Goal: Information Seeking & Learning: Learn about a topic

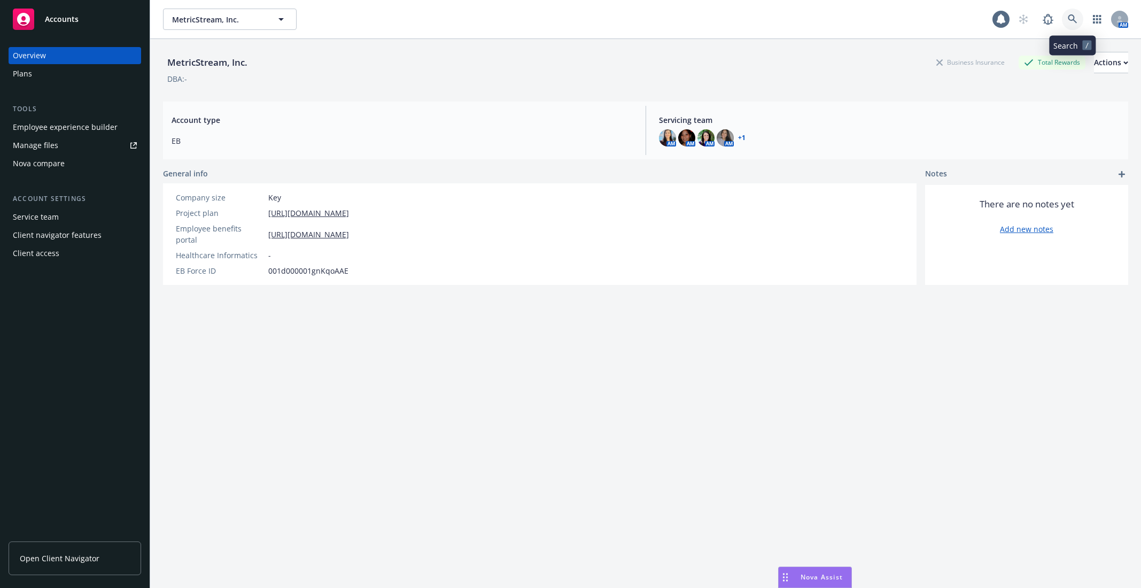
click at [1074, 26] on link at bounding box center [1072, 19] width 21 height 21
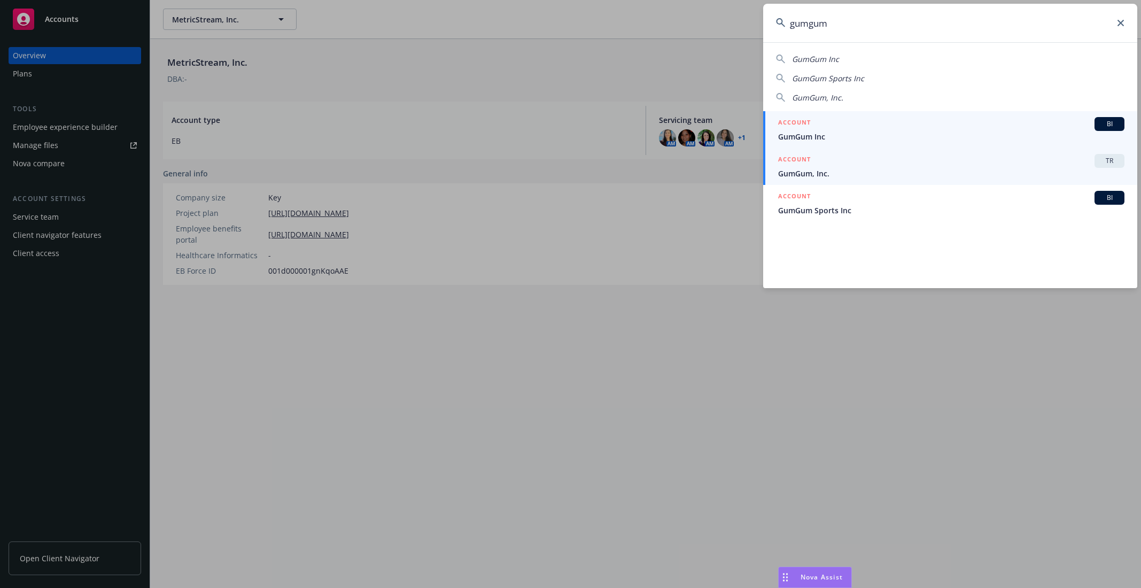
type input "gumgum"
click at [885, 173] on span "GumGum, Inc." at bounding box center [951, 173] width 346 height 11
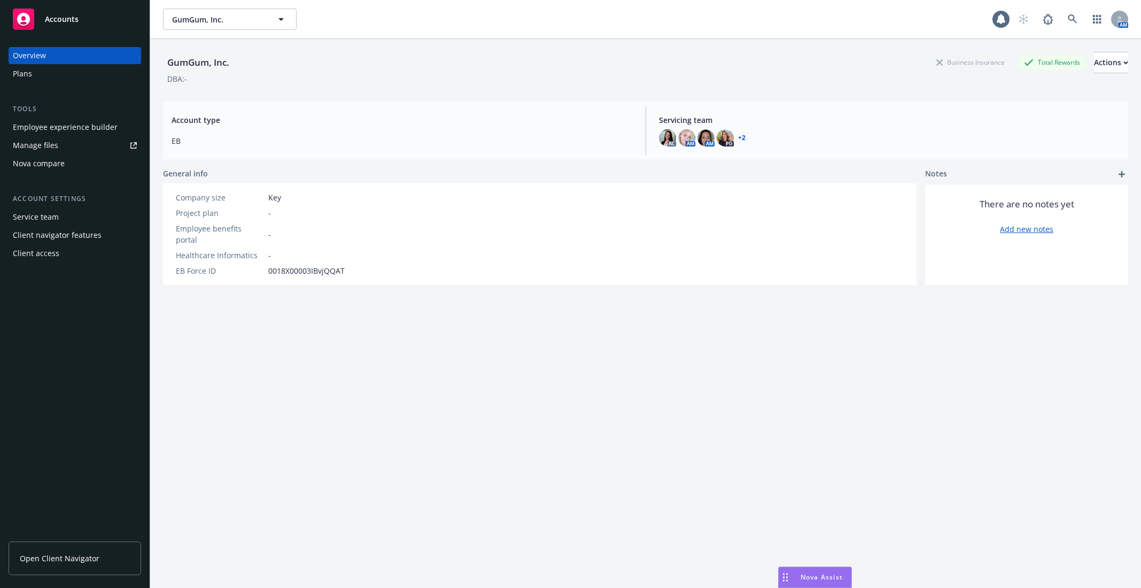
click at [83, 125] on div "Employee experience builder" at bounding box center [65, 127] width 105 height 17
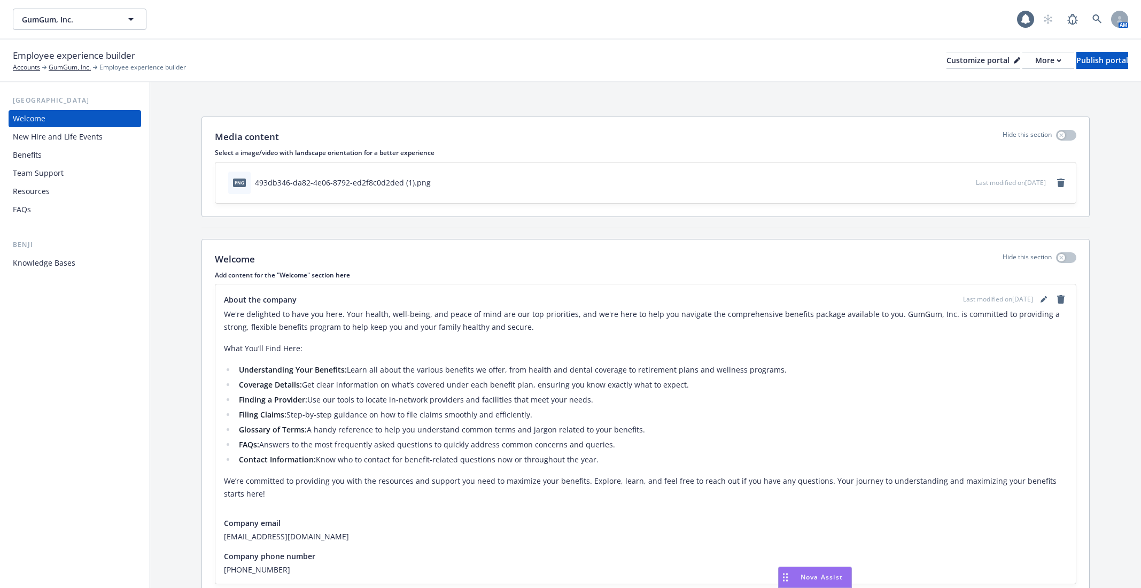
click at [75, 149] on div "Benefits" at bounding box center [75, 154] width 124 height 17
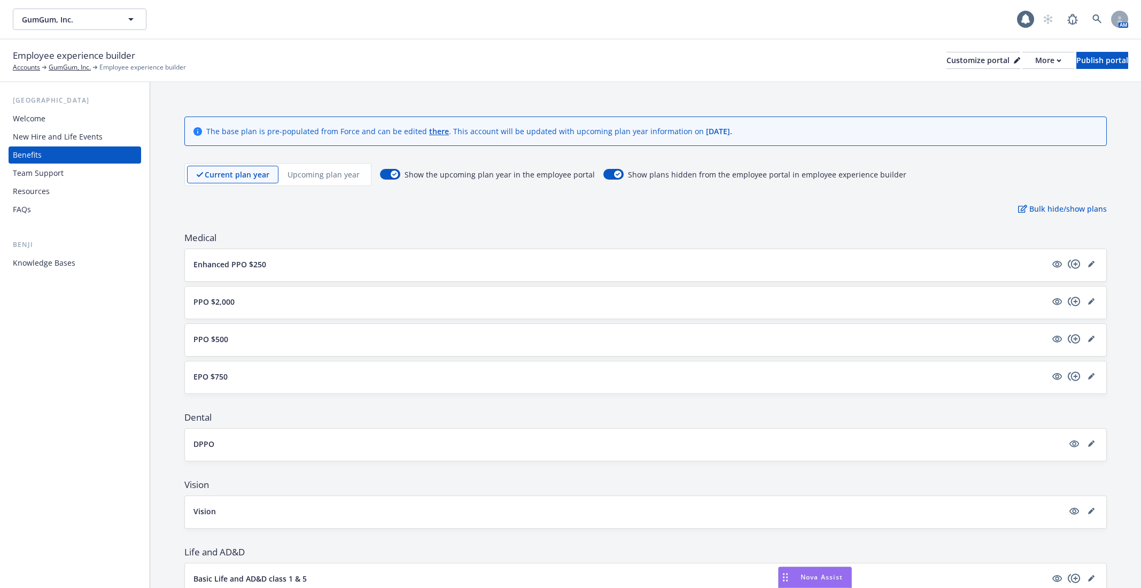
click at [65, 117] on div "Welcome" at bounding box center [75, 118] width 124 height 17
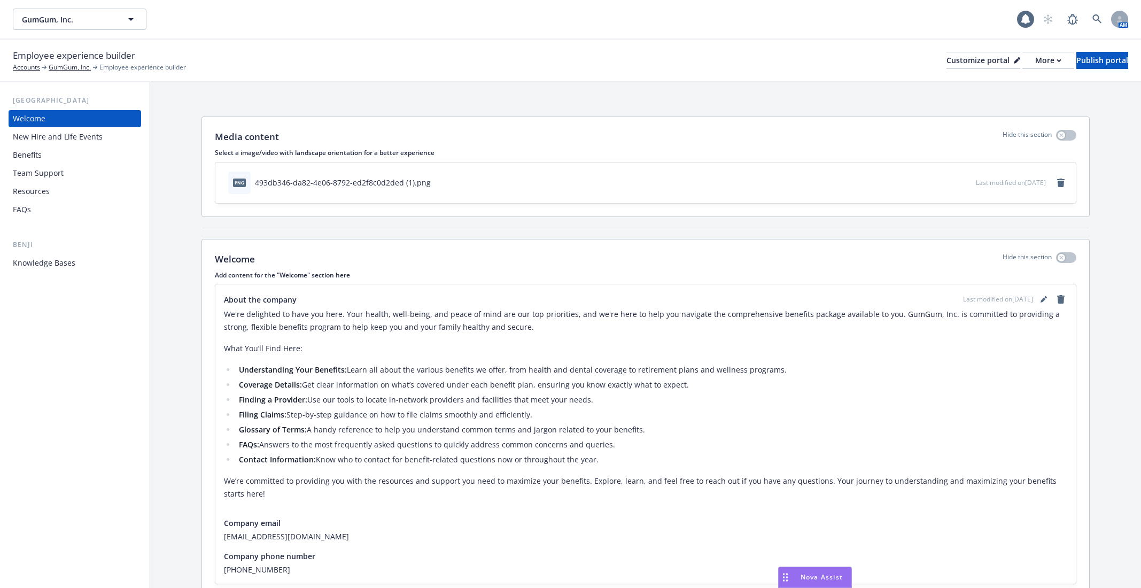
click at [79, 146] on div "Benefits" at bounding box center [75, 154] width 124 height 17
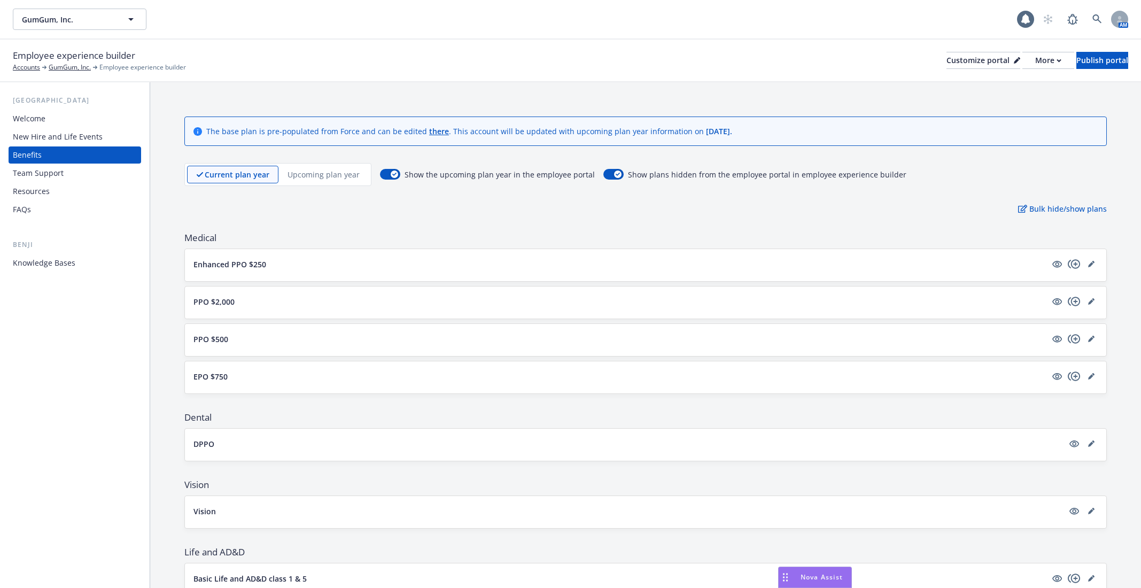
click at [75, 135] on div "New Hire and Life Events" at bounding box center [58, 136] width 90 height 17
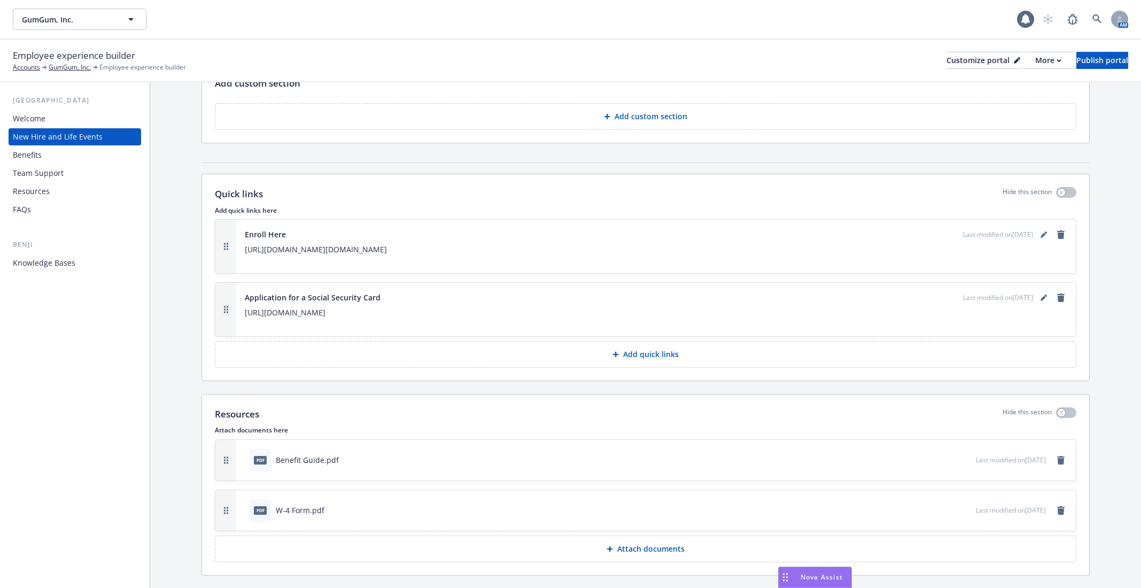
scroll to position [2551, 0]
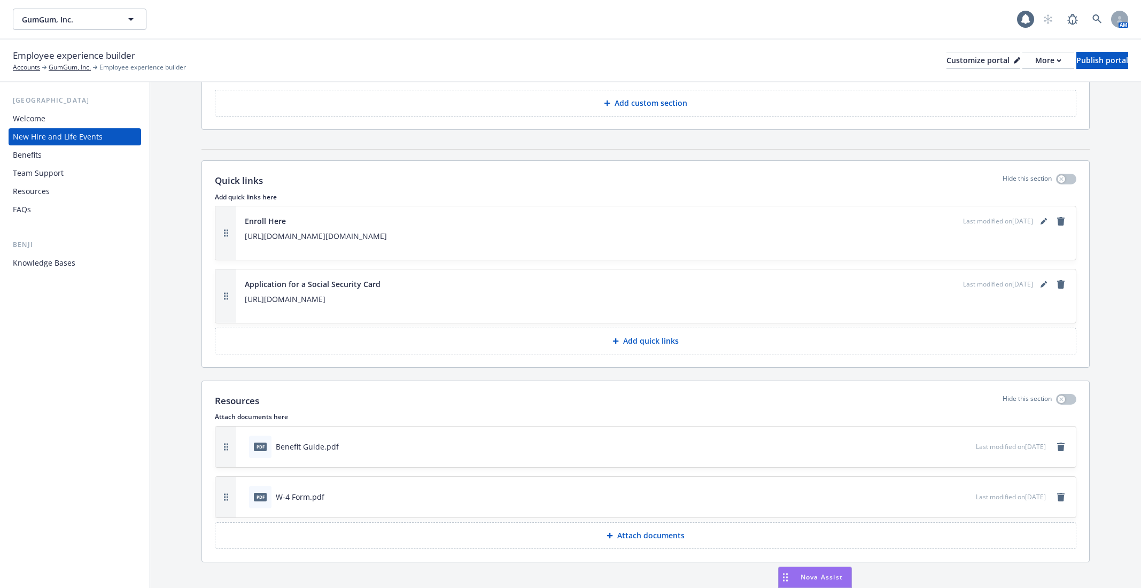
click at [891, 435] on div "pdf Benefit Guide.pdf" at bounding box center [610, 447] width 731 height 24
click at [961, 442] on icon "preview file" at bounding box center [966, 445] width 10 height 7
click at [1100, 25] on link at bounding box center [1096, 19] width 21 height 21
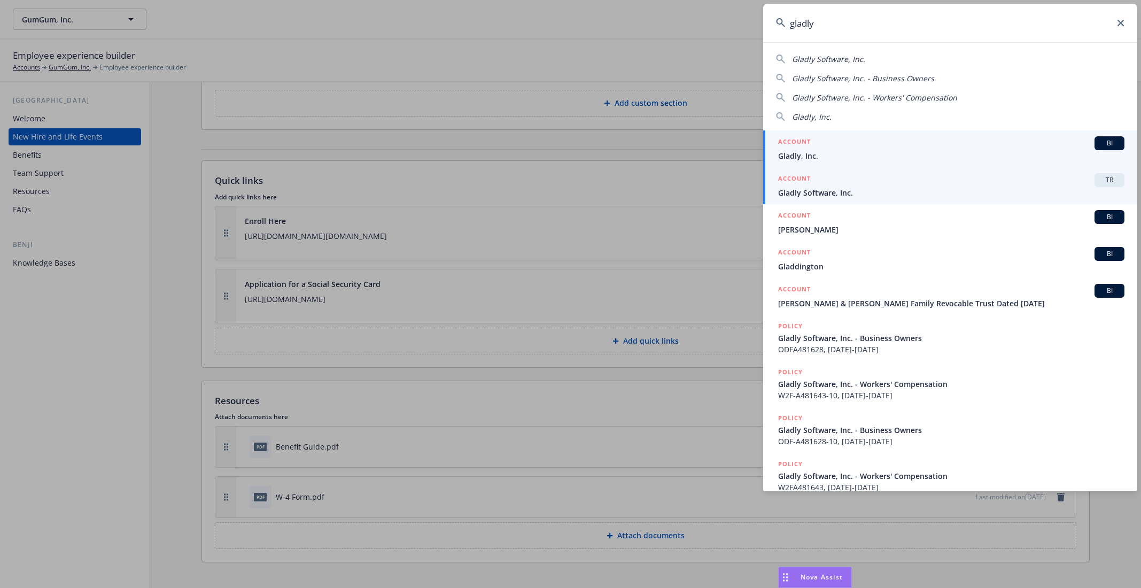
type input "gladly"
click at [911, 183] on div "ACCOUNT TR" at bounding box center [951, 180] width 346 height 14
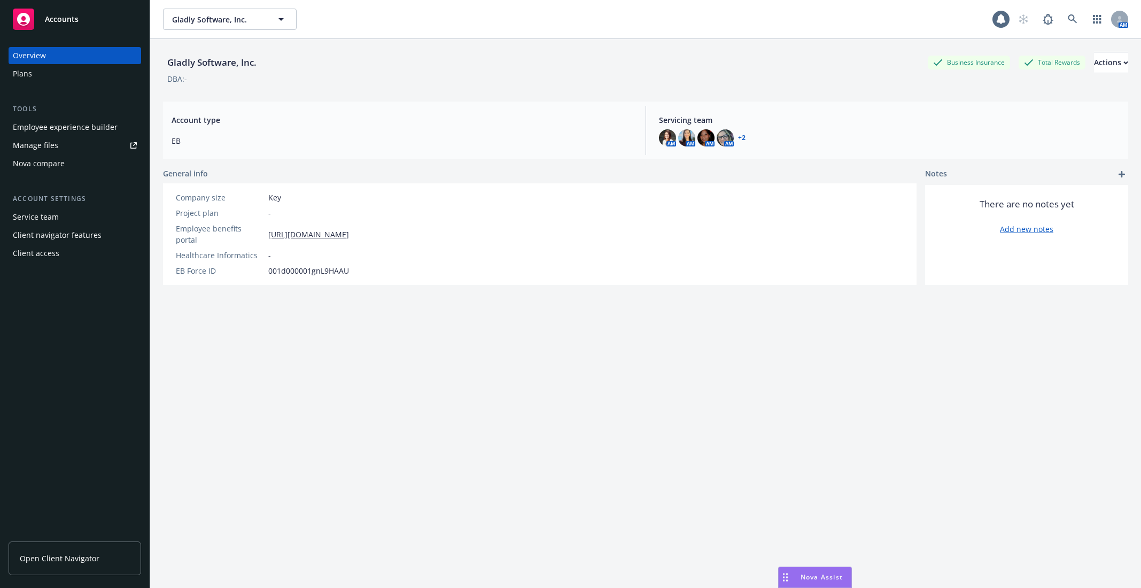
click at [93, 126] on div "Employee experience builder" at bounding box center [65, 127] width 105 height 17
